Goal: Information Seeking & Learning: Learn about a topic

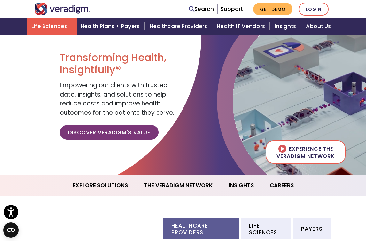
click at [49, 25] on link "Life Sciences" at bounding box center [52, 26] width 49 height 16
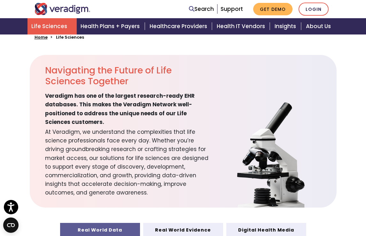
scroll to position [184, 0]
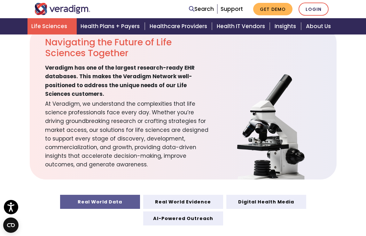
click at [106, 201] on link "Real World Data" at bounding box center [100, 202] width 80 height 14
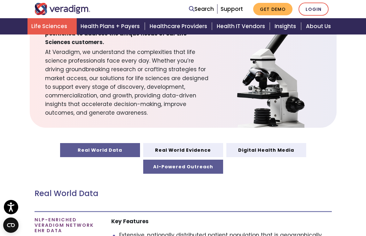
scroll to position [237, 0]
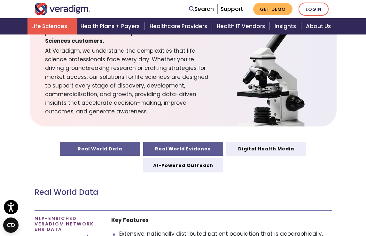
click at [192, 148] on link "Real World Evidence" at bounding box center [183, 149] width 80 height 14
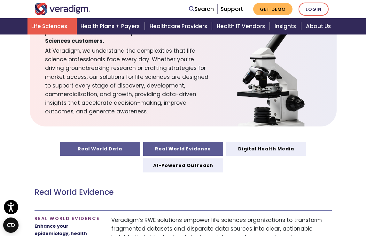
click at [100, 148] on link "Real World Data" at bounding box center [100, 149] width 80 height 14
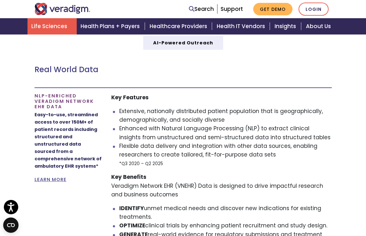
scroll to position [235, 0]
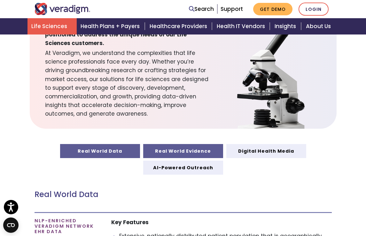
click at [174, 148] on link "Real World Evidence" at bounding box center [183, 151] width 80 height 14
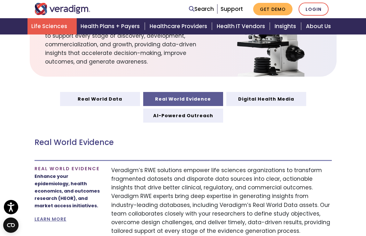
scroll to position [260, 0]
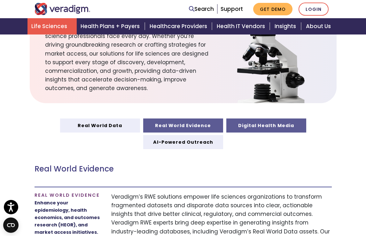
click at [256, 124] on link "Digital Health Media" at bounding box center [267, 126] width 80 height 14
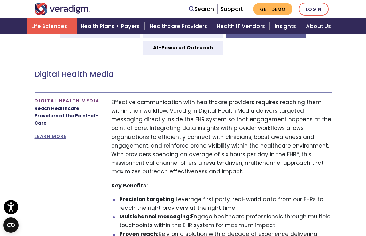
scroll to position [224, 0]
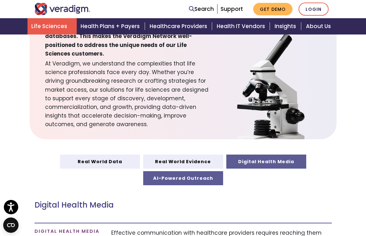
click at [180, 178] on link "AI-Powered Outreach" at bounding box center [183, 179] width 80 height 14
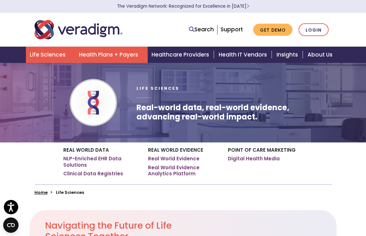
click at [121, 54] on link "Health Plans + Payers" at bounding box center [111, 55] width 73 height 16
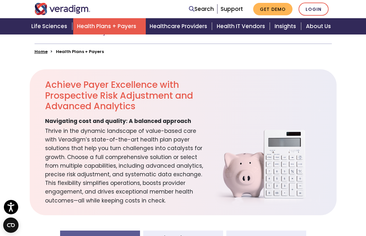
scroll to position [106, 0]
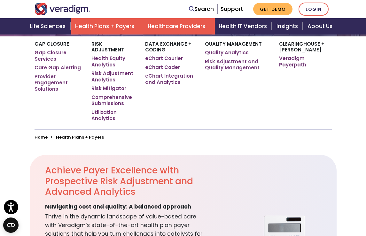
click at [192, 30] on link "Healthcare Providers" at bounding box center [179, 26] width 71 height 16
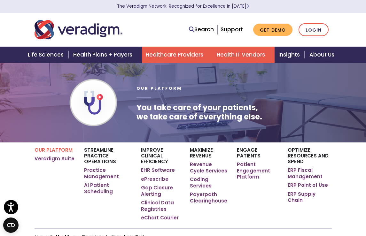
click at [244, 54] on link "Health IT Vendors" at bounding box center [244, 55] width 62 height 16
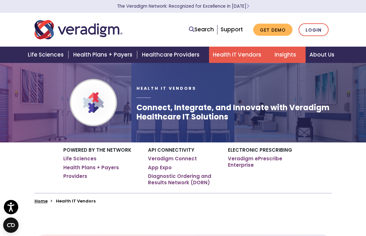
click at [287, 53] on link "Insights" at bounding box center [288, 55] width 35 height 16
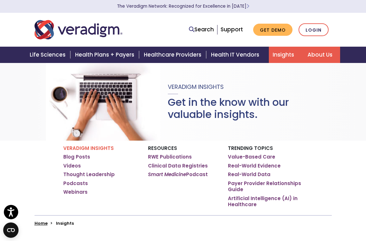
click at [326, 50] on link "About Us" at bounding box center [322, 55] width 36 height 16
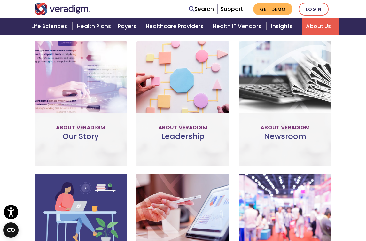
scroll to position [346, 0]
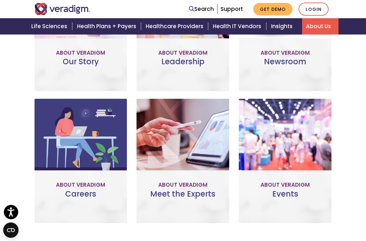
click at [291, 50] on link "Visit Our Newsroom" at bounding box center [285, 57] width 79 height 15
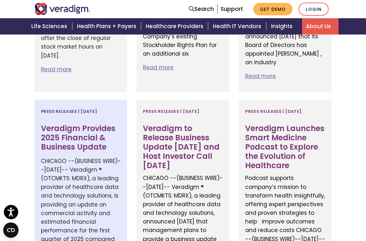
scroll to position [397, 0]
